Goal: Task Accomplishment & Management: Manage account settings

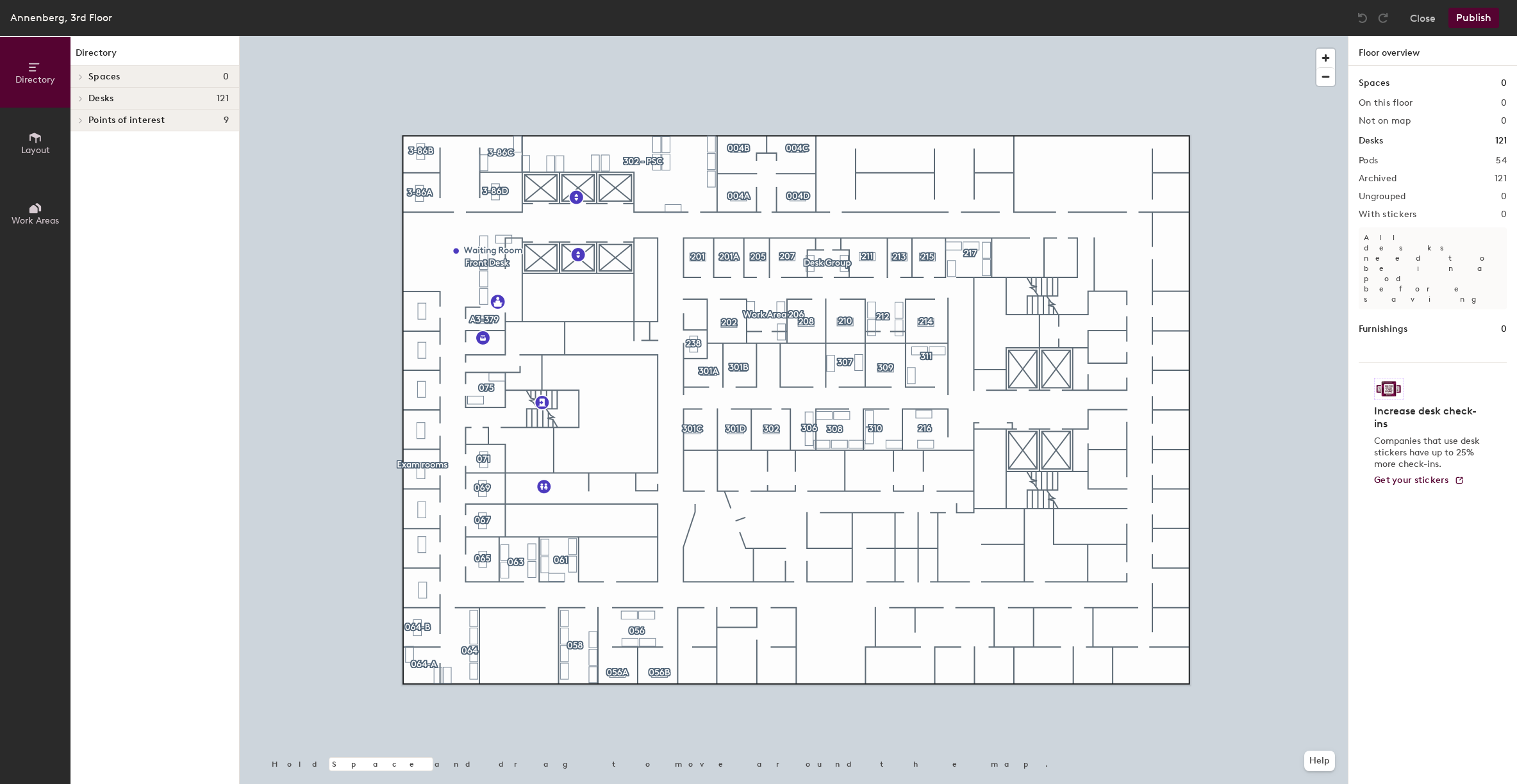
click at [77, 99] on span at bounding box center [80, 99] width 11 height 6
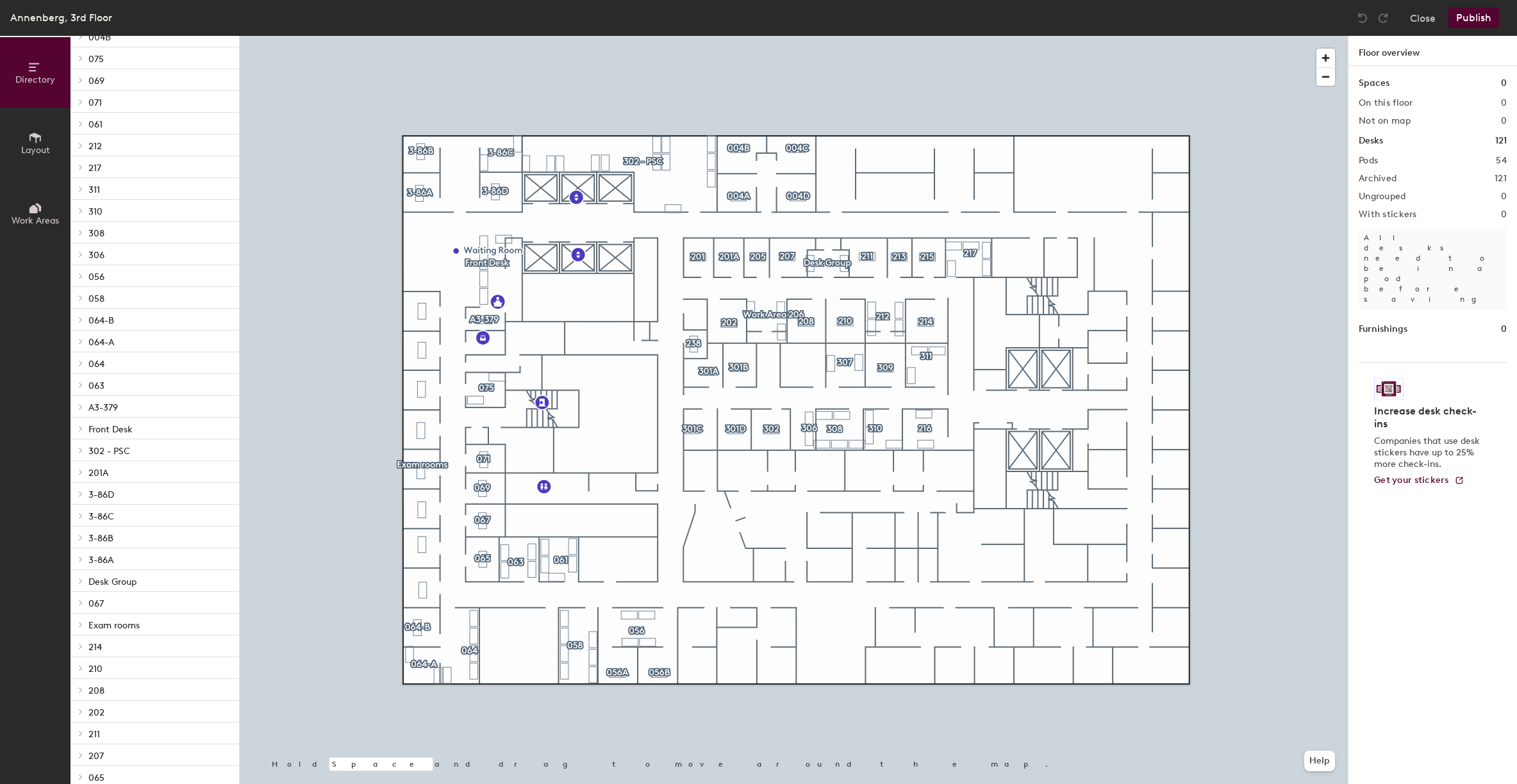
scroll to position [534, 0]
click at [80, 656] on div at bounding box center [78, 653] width 16 height 21
click at [96, 677] on p "208" at bounding box center [96, 674] width 16 height 15
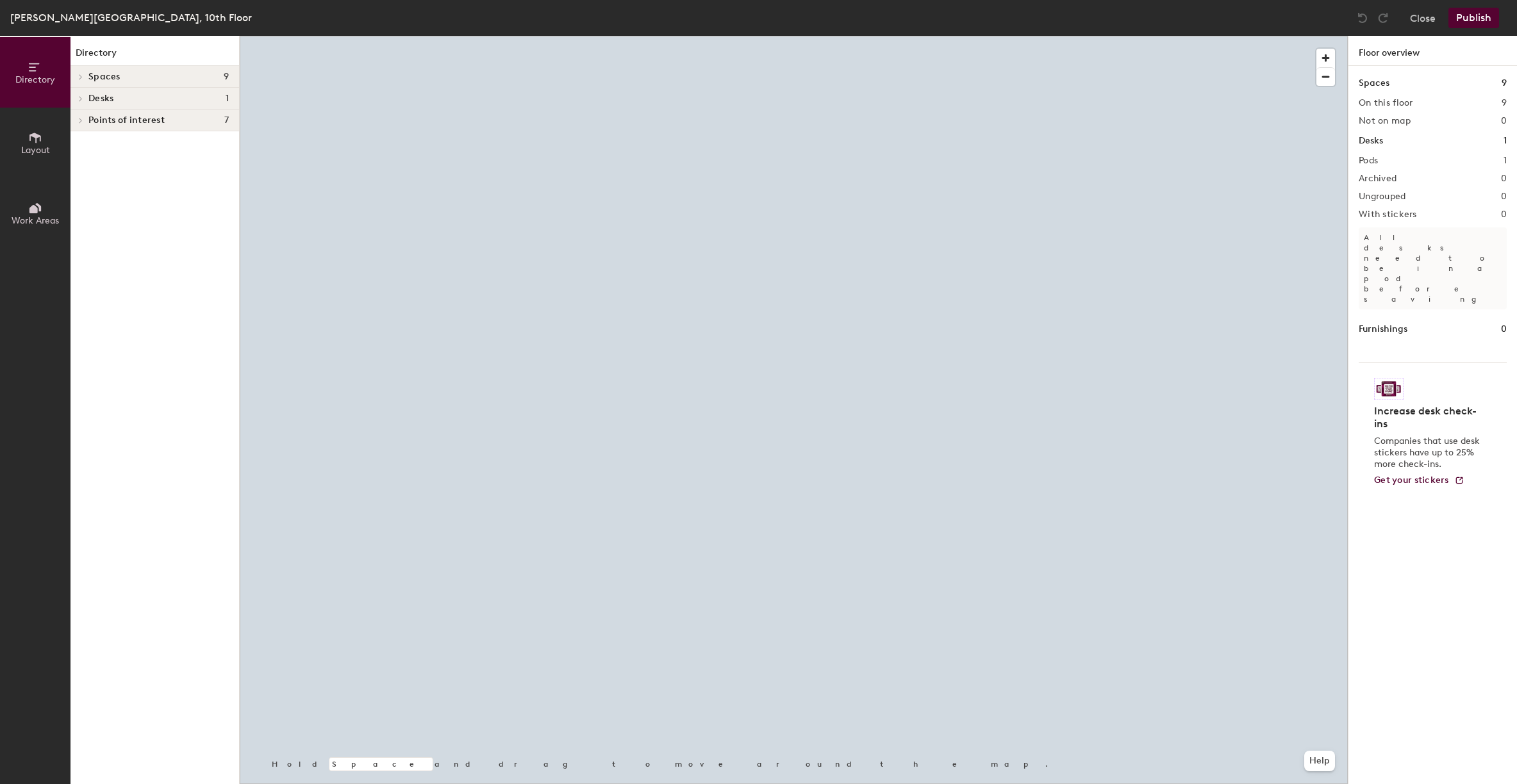
click at [80, 99] on icon at bounding box center [81, 99] width 5 height 6
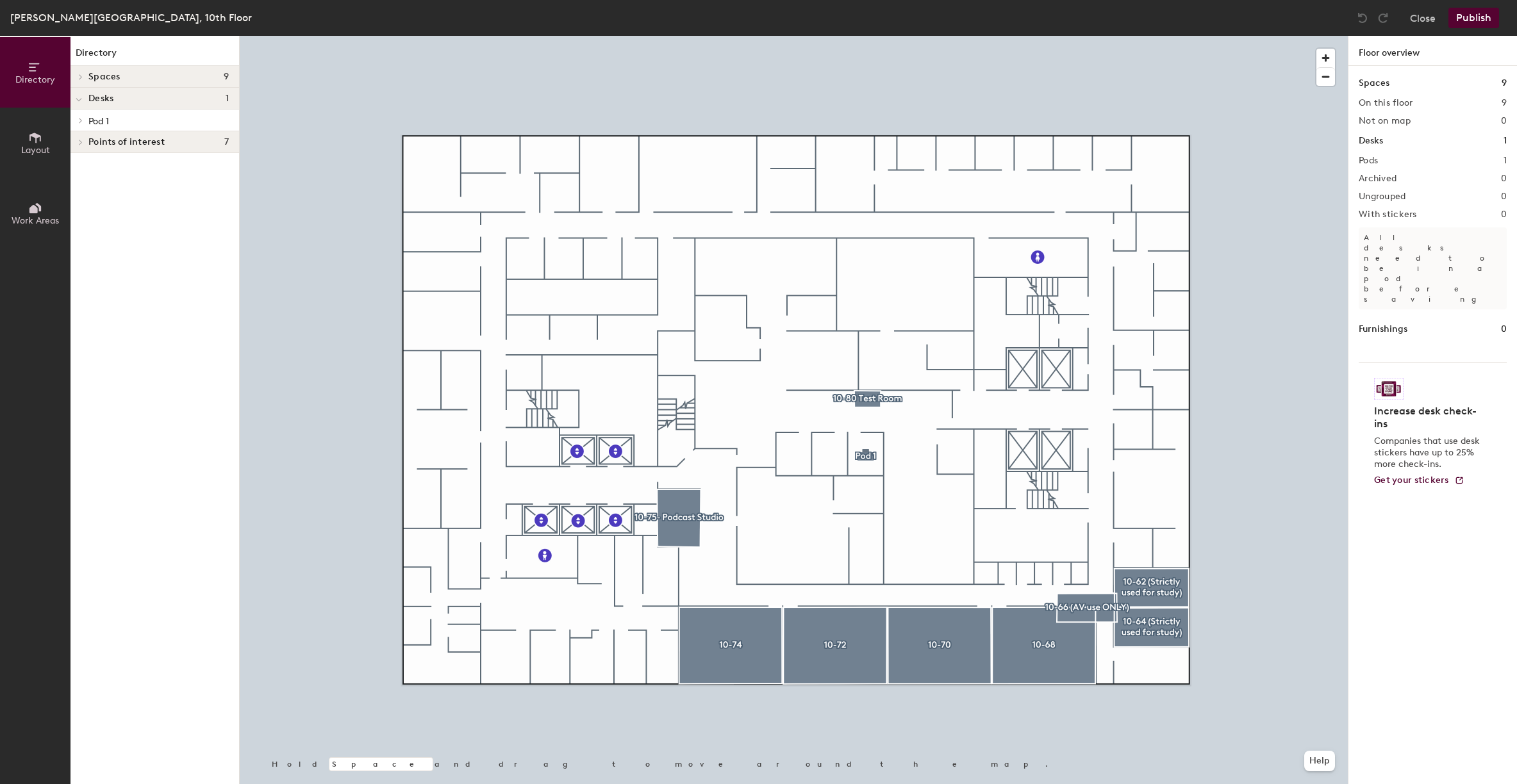
click at [81, 118] on icon at bounding box center [81, 120] width 2 height 5
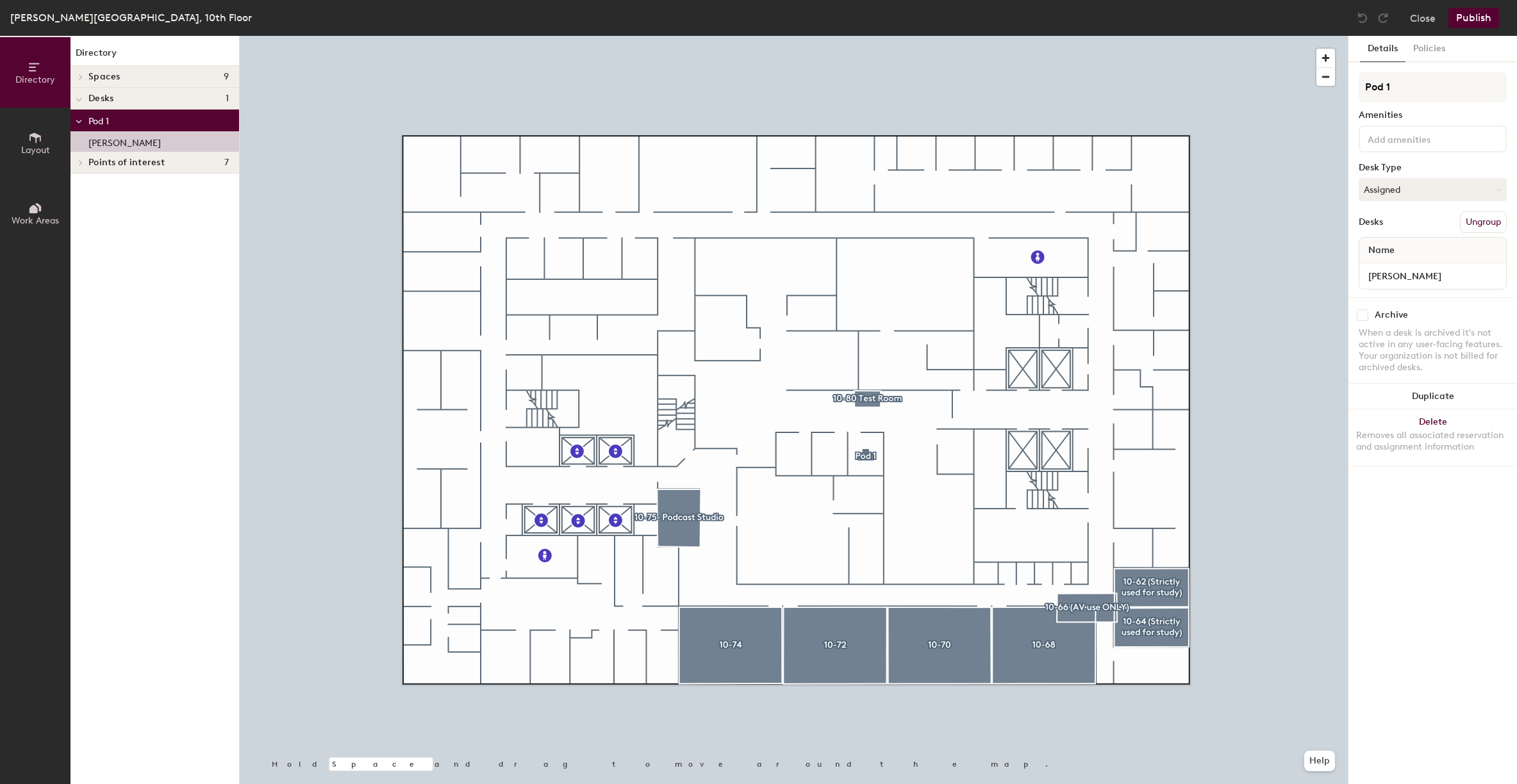
click at [109, 140] on p "[PERSON_NAME]" at bounding box center [124, 141] width 73 height 15
click at [1364, 314] on input "checkbox" at bounding box center [1362, 315] width 12 height 12
checkbox input "true"
click at [1481, 20] on button "Publish" at bounding box center [1473, 18] width 51 height 20
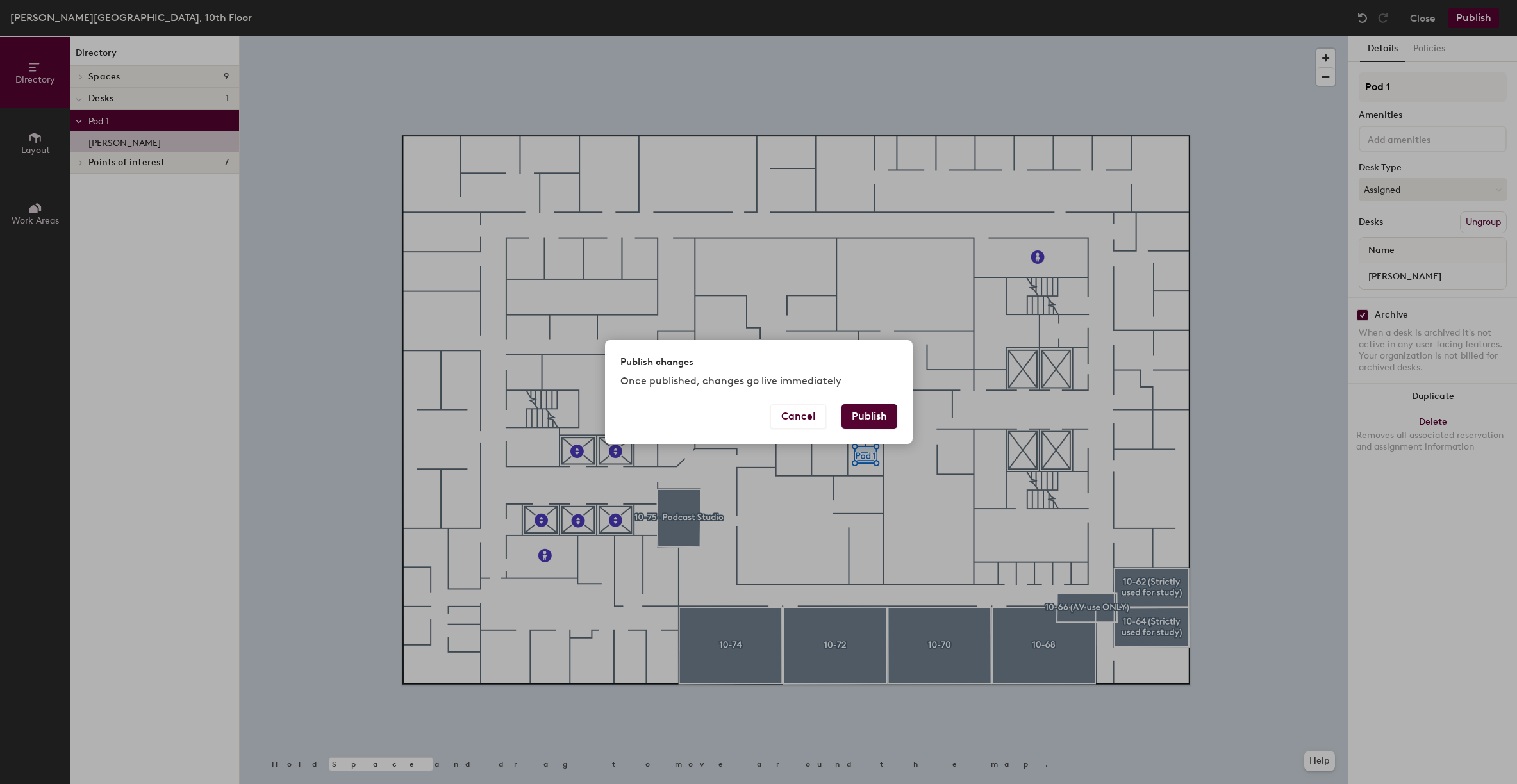
click at [868, 418] on button "Publish" at bounding box center [869, 416] width 56 height 24
